Goal: Information Seeking & Learning: Understand process/instructions

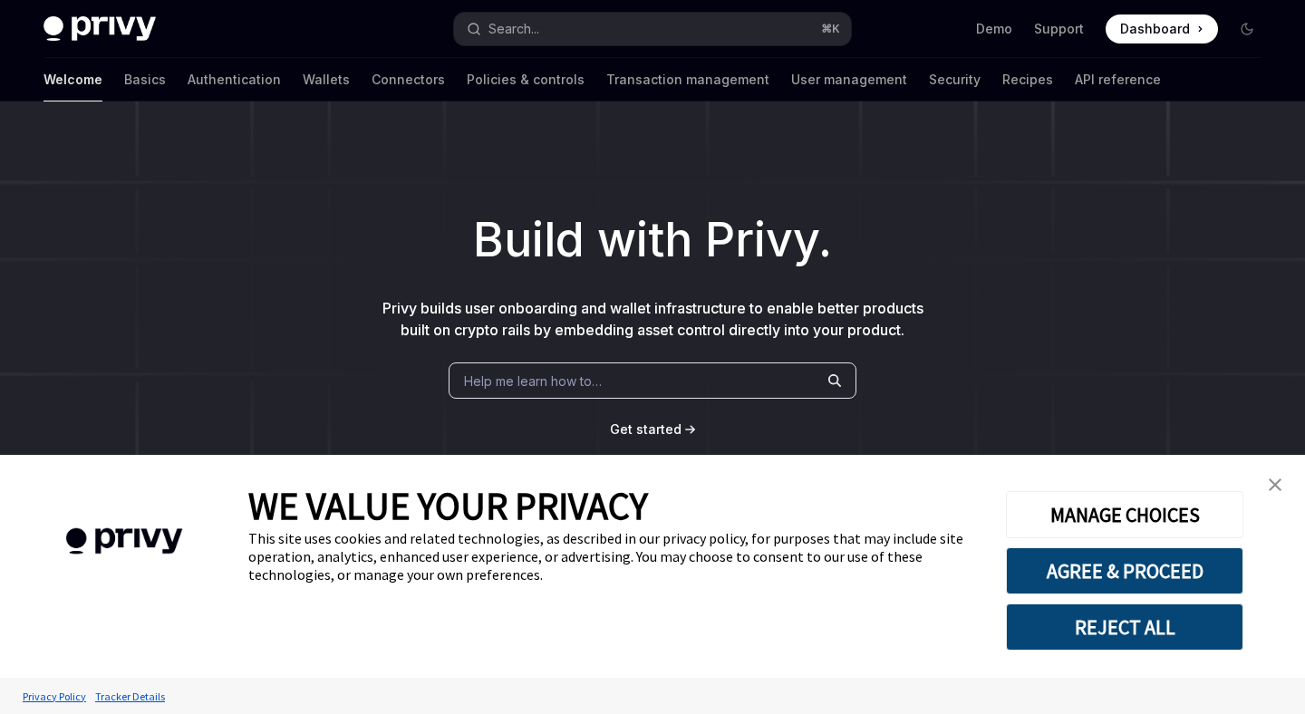
type textarea "*"
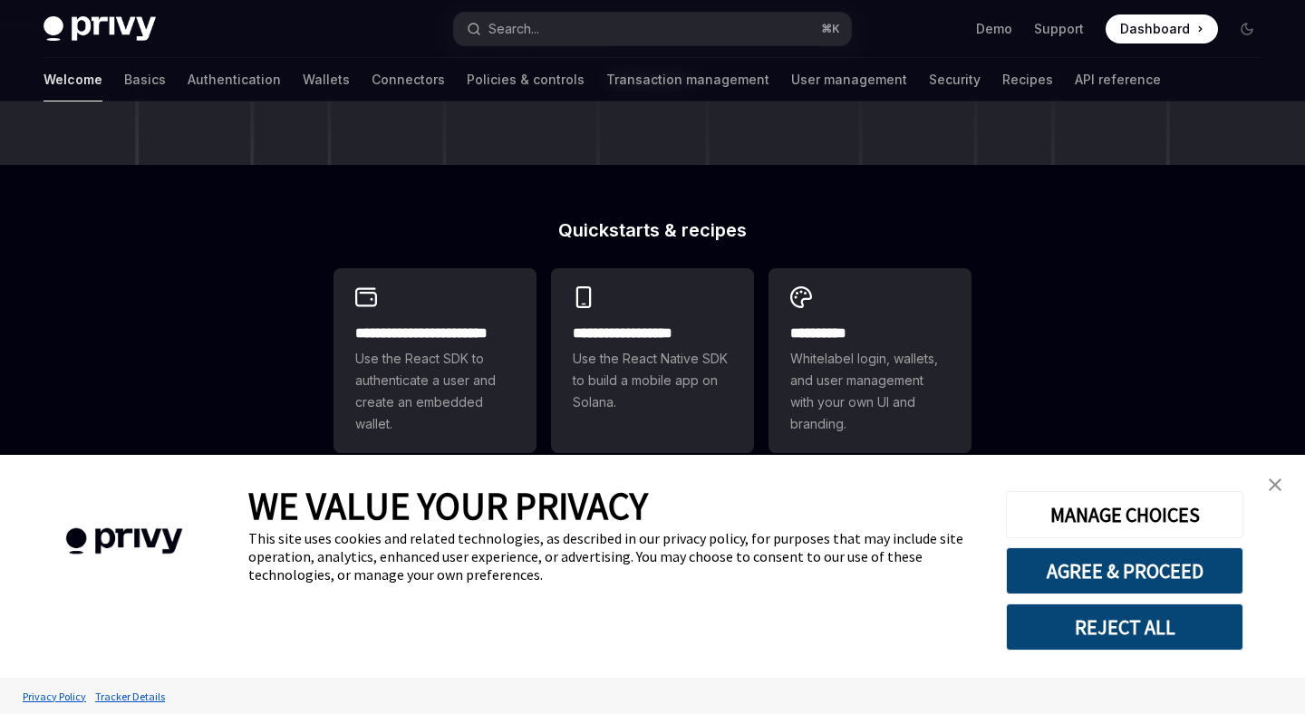
scroll to position [672, 0]
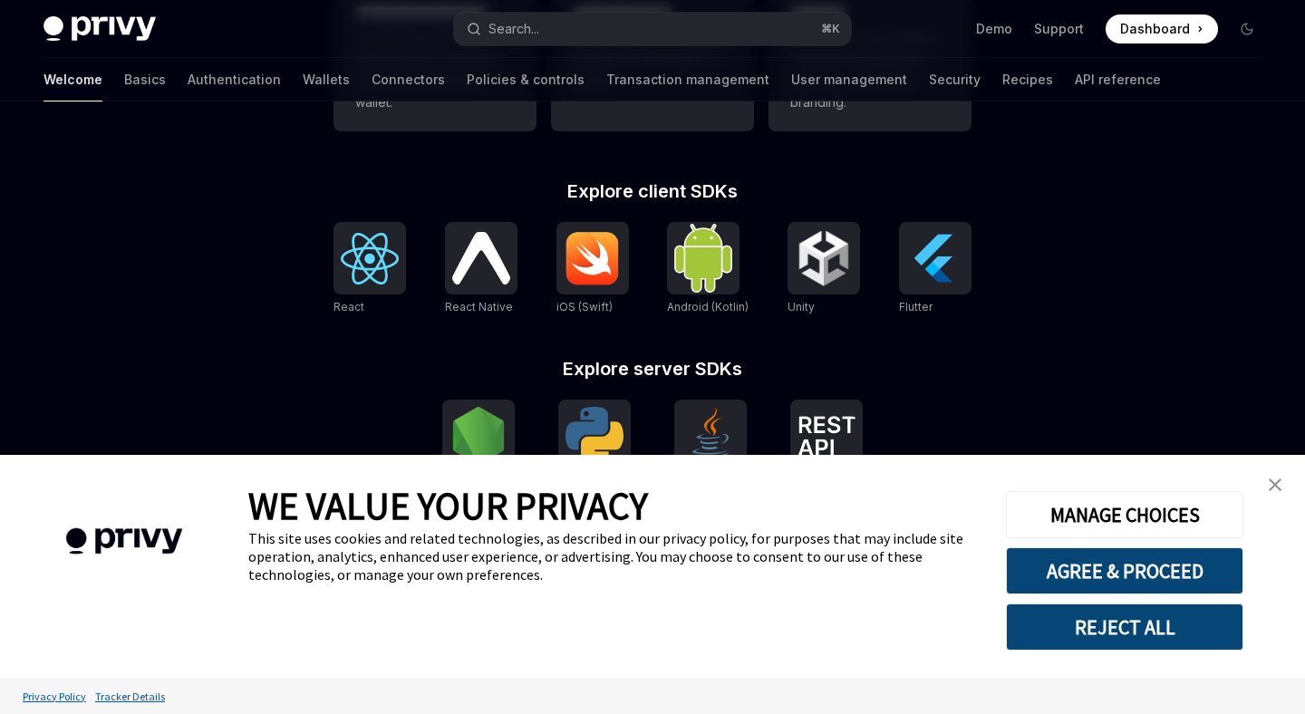
click at [1272, 481] on img "close banner" at bounding box center [1275, 485] width 13 height 13
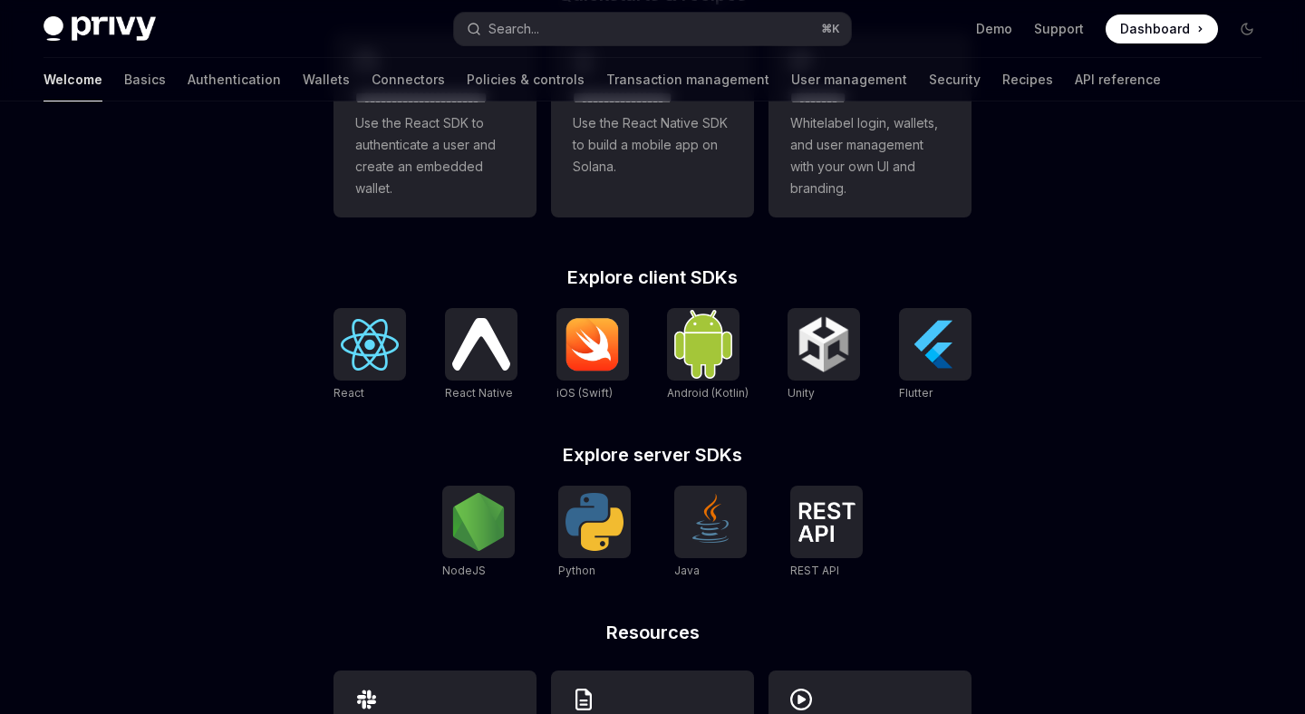
scroll to position [409, 0]
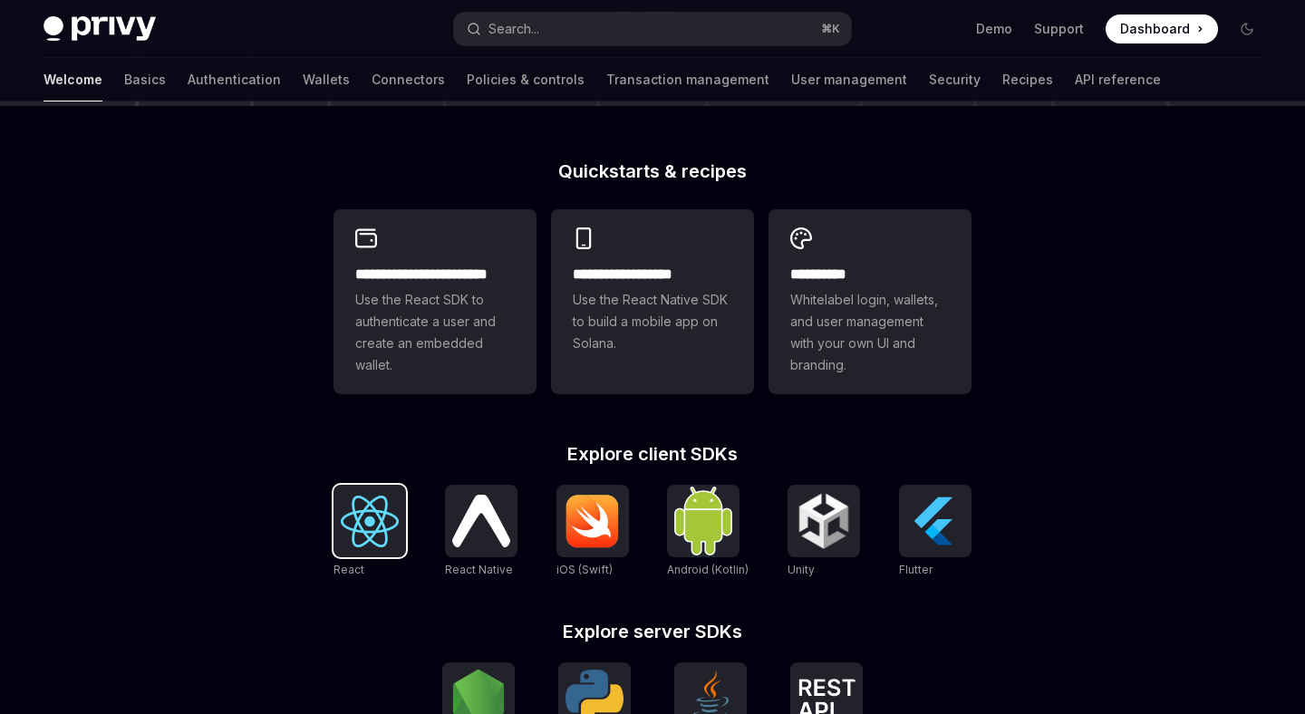
click at [336, 552] on div at bounding box center [370, 521] width 73 height 73
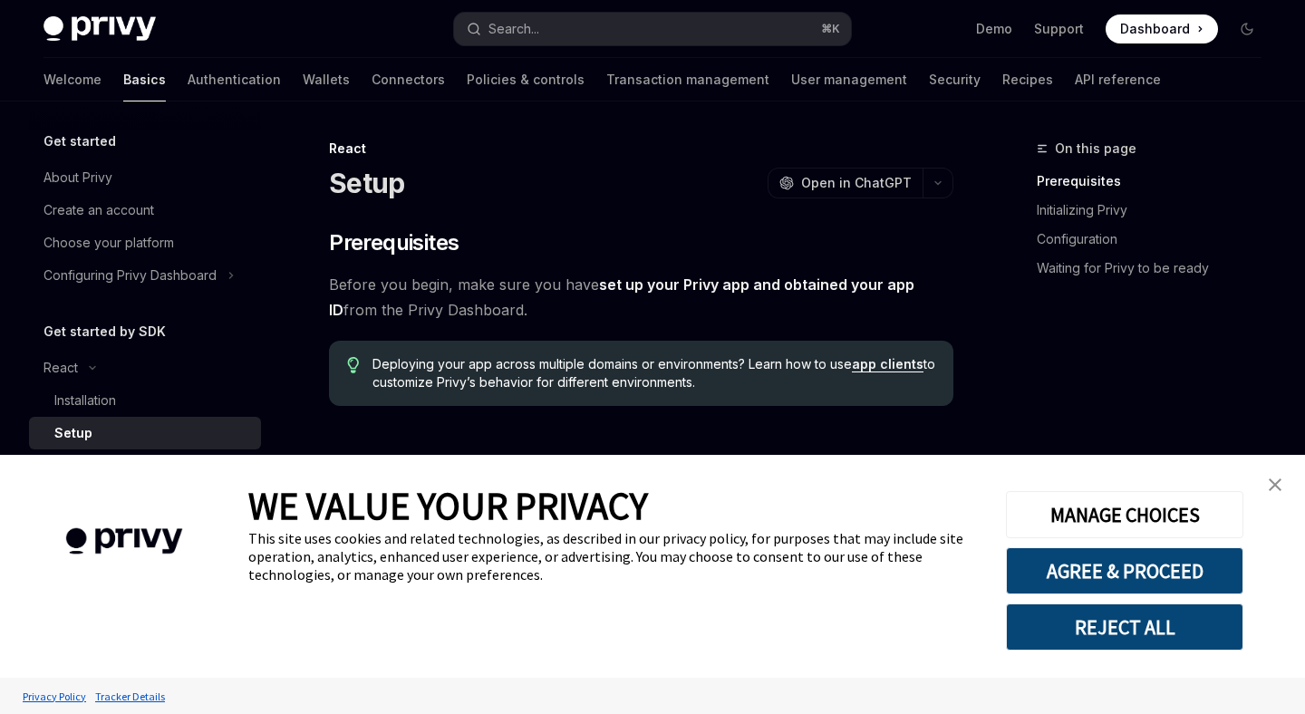
click at [1283, 478] on link "close banner" at bounding box center [1275, 485] width 36 height 36
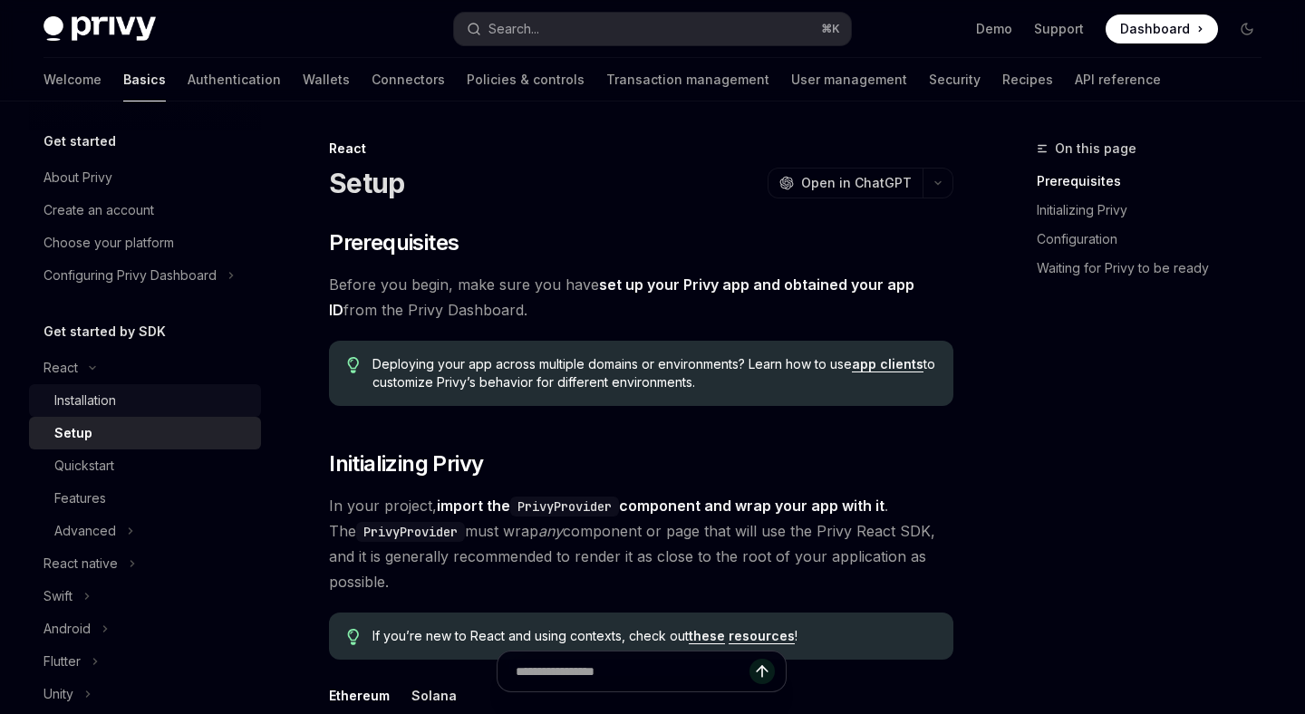
click at [84, 395] on div "Installation" at bounding box center [85, 401] width 62 height 22
type textarea "*"
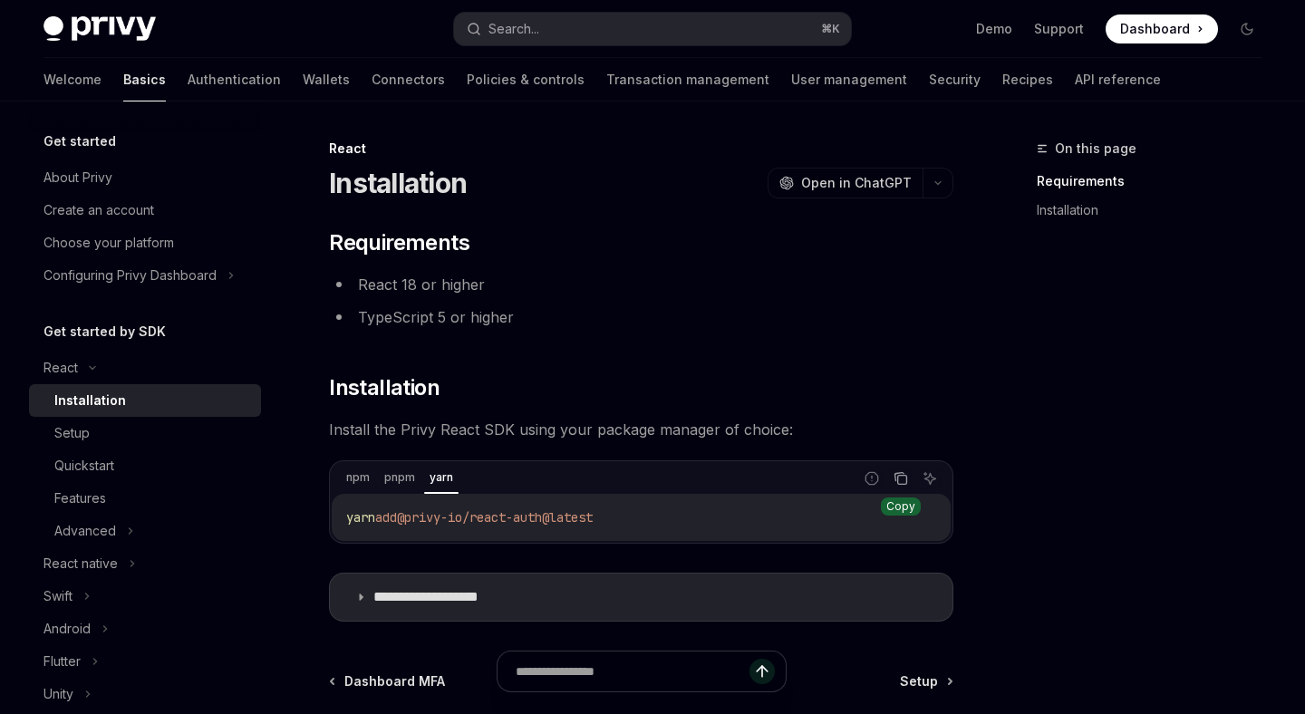
click at [911, 476] on button "Copy the contents from the code block" at bounding box center [901, 479] width 24 height 24
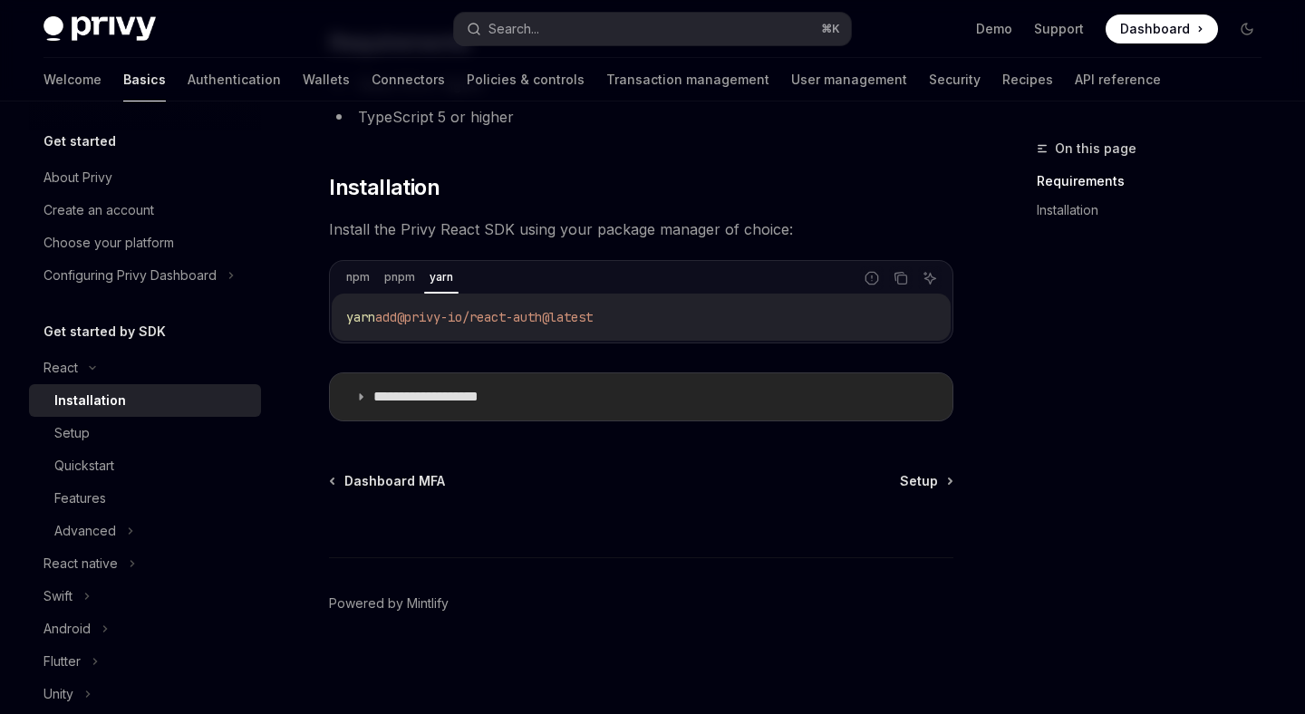
click at [449, 401] on p "**********" at bounding box center [447, 397] width 149 height 18
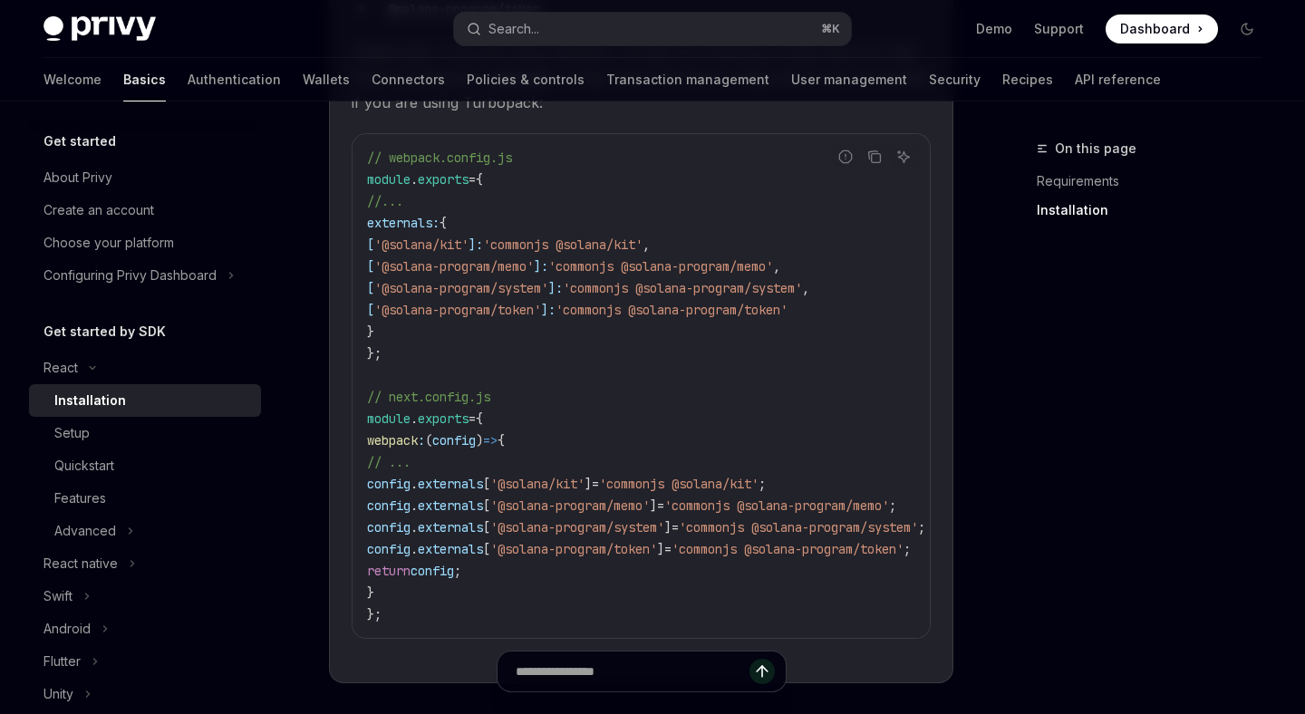
scroll to position [771, 0]
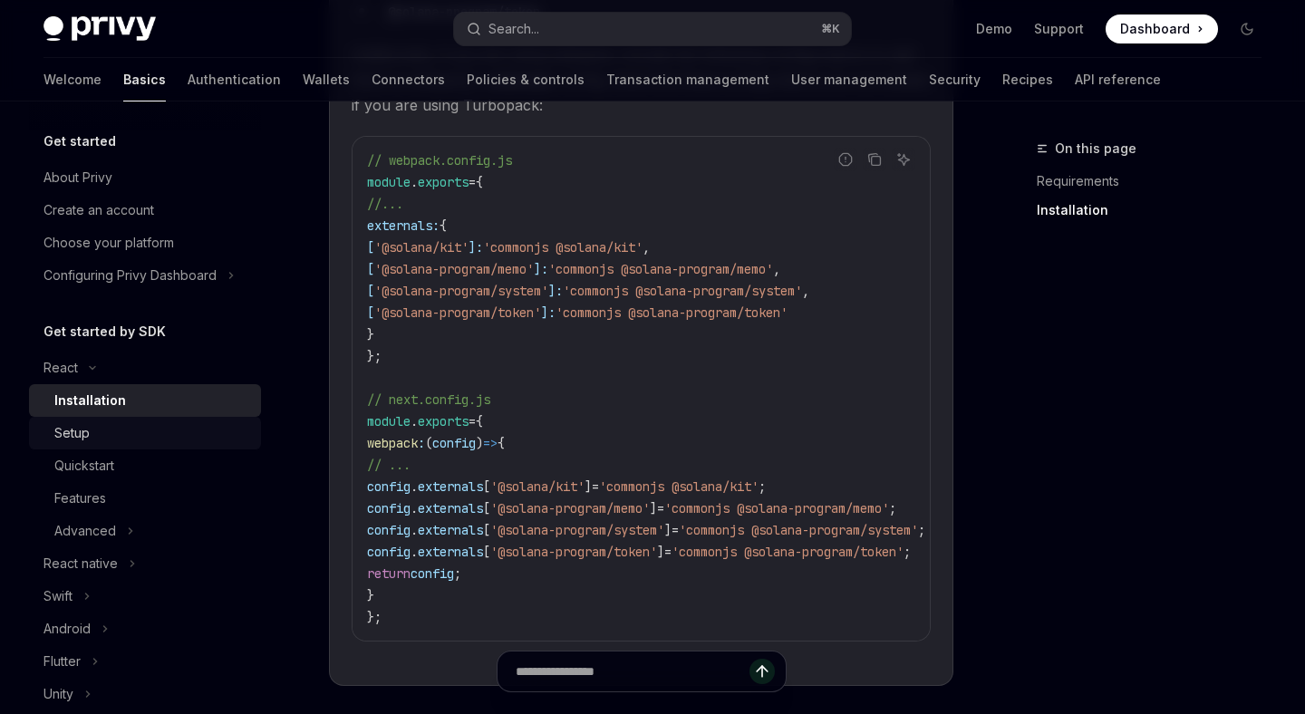
click at [122, 438] on div "Setup" at bounding box center [152, 433] width 196 height 22
type textarea "*"
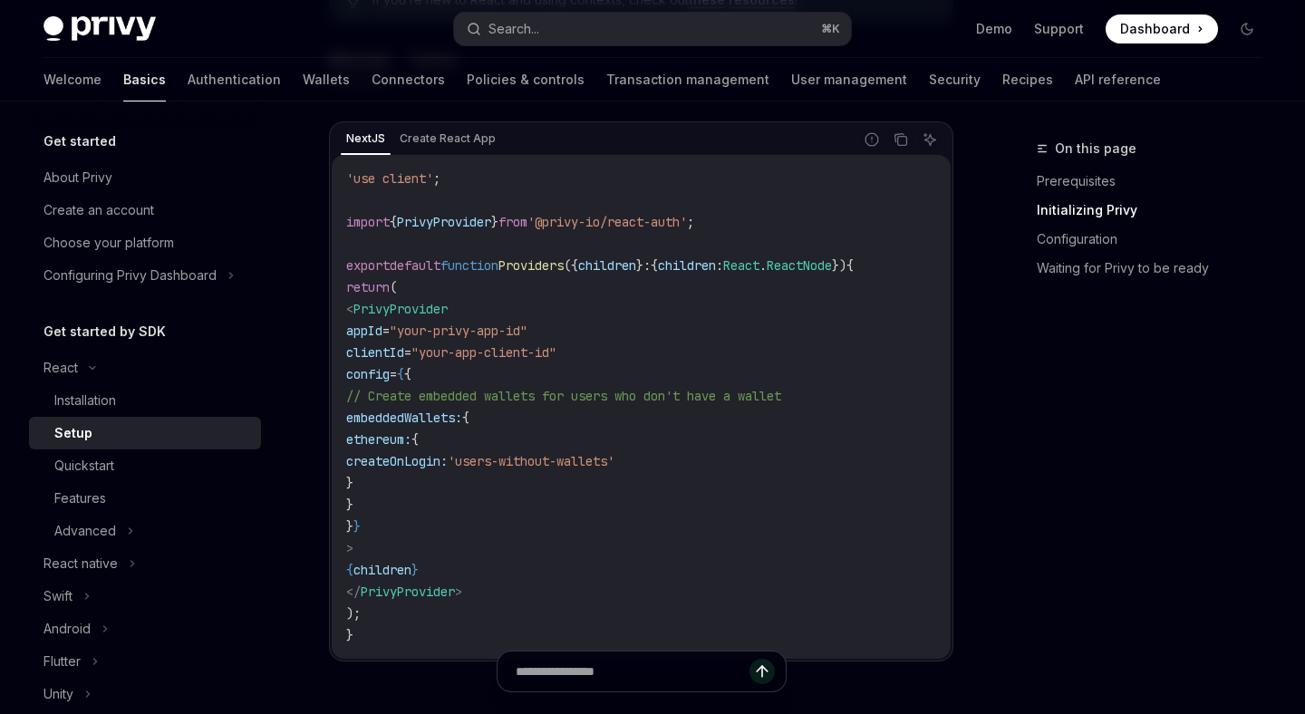
scroll to position [644, 0]
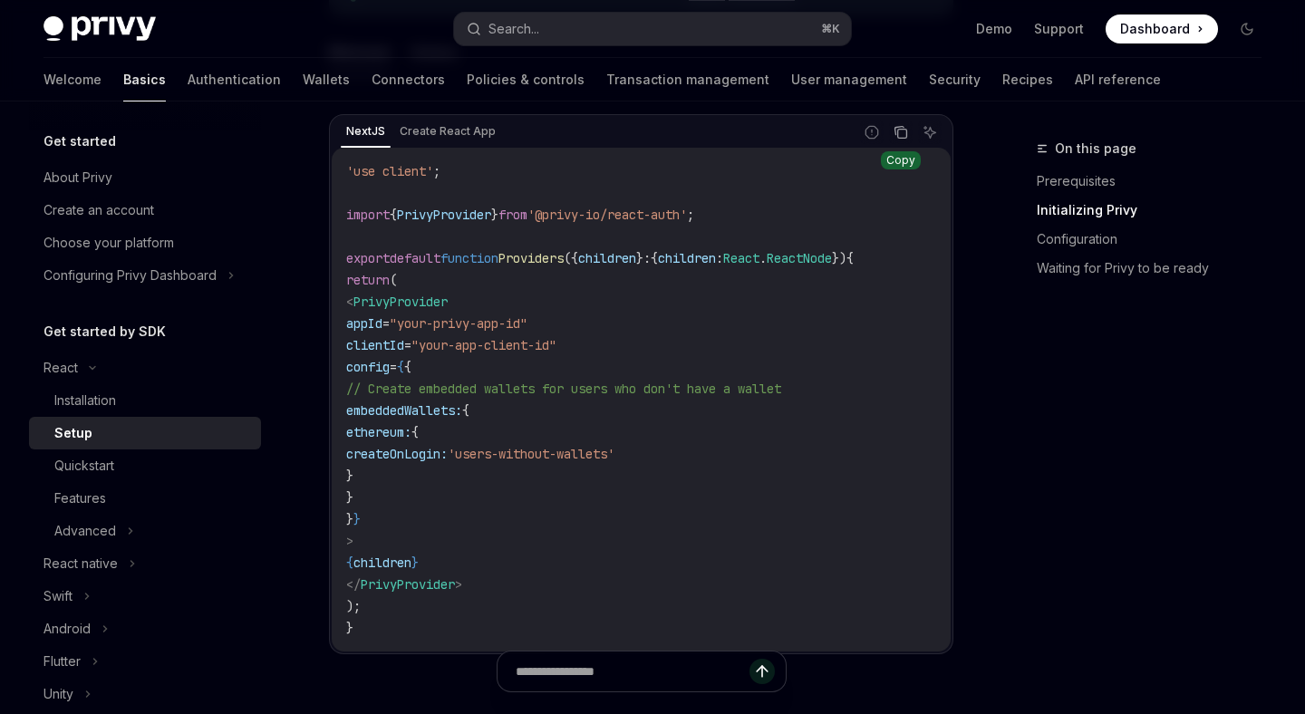
click at [900, 127] on icon "Copy the contents from the code block" at bounding box center [901, 132] width 15 height 15
